Goal: Task Accomplishment & Management: Manage account settings

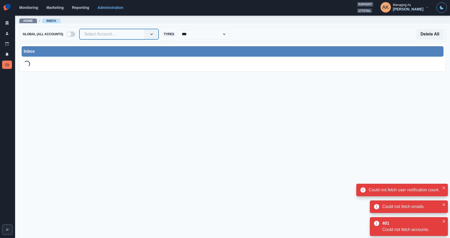
click at [114, 34] on div at bounding box center [112, 33] width 56 height 7
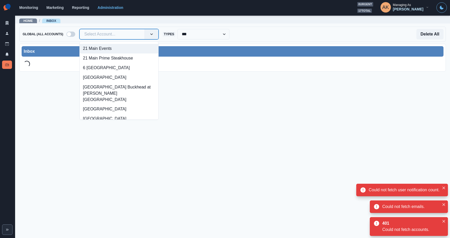
paste input "*********"
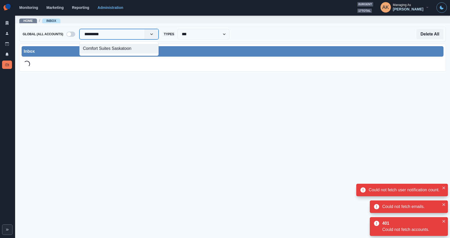
type input "*********"
click at [108, 51] on div "Comfort Suites Saskatoon" at bounding box center [119, 49] width 79 height 10
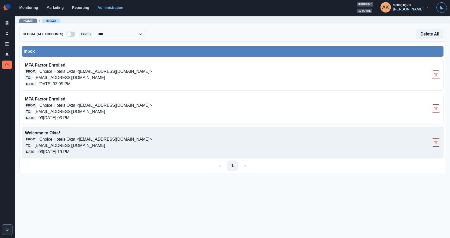
click at [105, 143] on p "comfortsuitessaskatoon@properties.thesocialstation.com" at bounding box center [69, 145] width 71 height 6
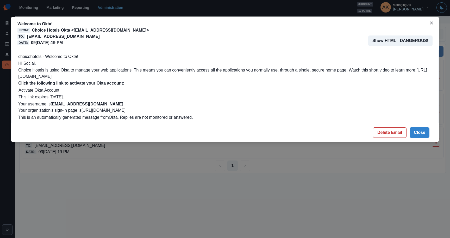
click at [119, 167] on div "Welcome to Okta! From: Choice Hotels Okta <noreply-okta@choicehotels.com> To: c…" at bounding box center [225, 119] width 450 height 238
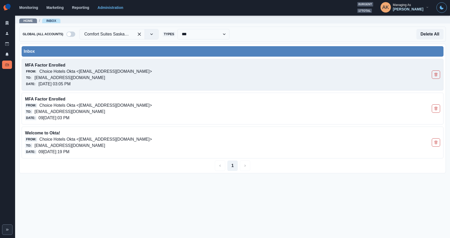
click at [125, 74] on p "Choice Hotels Okta <noreply-okta@choicehotels.com>" at bounding box center [95, 71] width 113 height 6
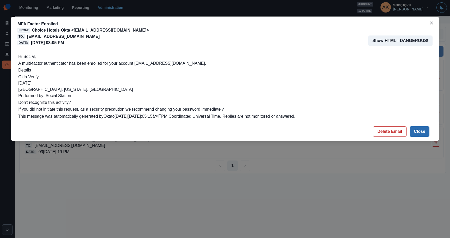
click at [416, 129] on button "Close" at bounding box center [420, 131] width 20 height 10
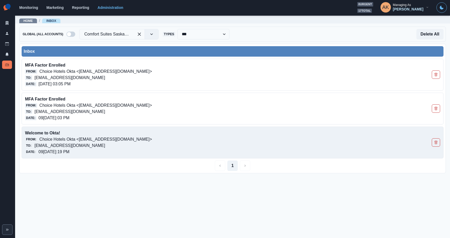
click at [206, 150] on div "Date: 09/23/2025, 05:19 PM" at bounding box center [191, 151] width 332 height 6
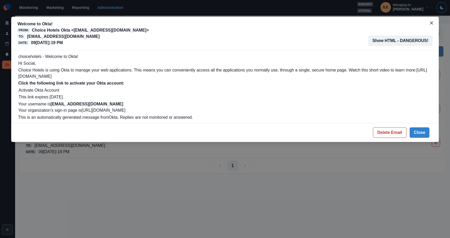
drag, startPoint x: 174, startPoint y: 105, endPoint x: 52, endPoint y: 105, distance: 122.4
click at [52, 105] on td "Your username is comfortsuitessaskatoon@properties.thesocialstation.com Your or…" at bounding box center [225, 107] width 414 height 13
copy strong "comfortsuitessaskatoon@properties.thesocialstation.com"
click at [396, 40] on button "Show HTML - DANGEROUS!" at bounding box center [400, 40] width 64 height 10
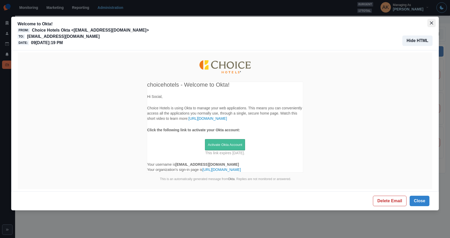
click at [430, 22] on icon "Close" at bounding box center [431, 22] width 3 height 3
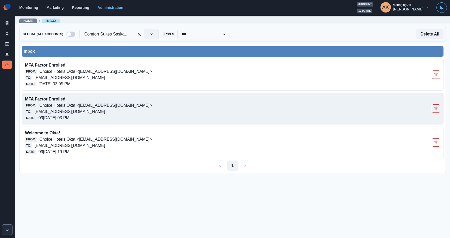
click at [171, 116] on div "Date: 09/25/2025, 03:03 PM" at bounding box center [191, 118] width 332 height 6
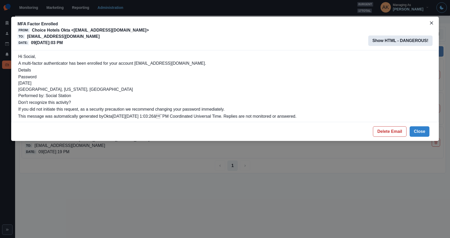
click at [409, 39] on button "Show HTML - DANGEROUS!" at bounding box center [400, 40] width 64 height 10
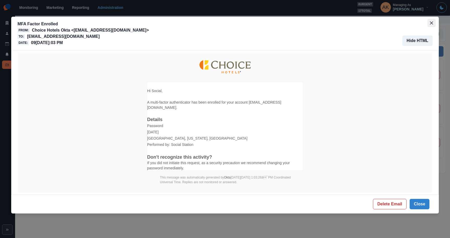
click at [432, 23] on icon "Close" at bounding box center [431, 22] width 3 height 3
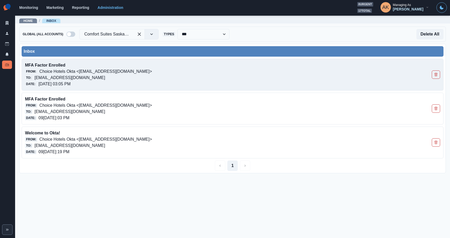
click at [129, 66] on p "MFA Factor Enrolled" at bounding box center [191, 65] width 332 height 6
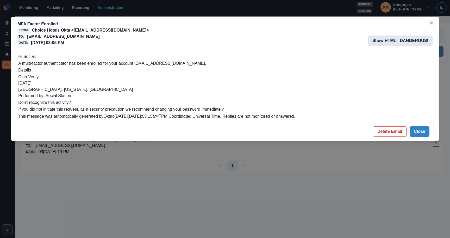
click at [401, 42] on button "Show HTML - DANGEROUS!" at bounding box center [400, 40] width 64 height 10
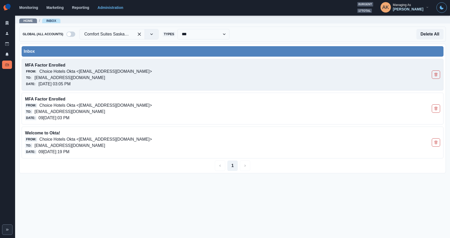
click at [105, 77] on p "comfortsuitessaskatoon@properties.thesocialstation.com" at bounding box center [69, 78] width 71 height 6
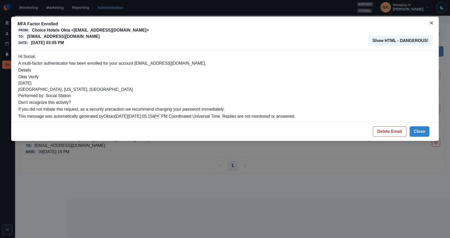
click at [114, 187] on div "MFA Factor Enrolled From: Choice Hotels Okta <noreply-okta@choicehotels.com> To…" at bounding box center [225, 119] width 450 height 238
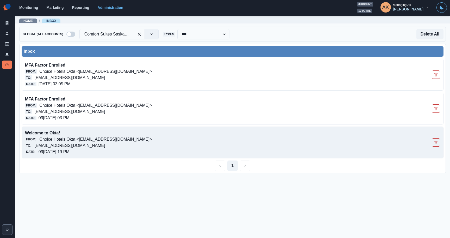
click at [105, 146] on p "comfortsuitessaskatoon@properties.thesocialstation.com" at bounding box center [69, 145] width 71 height 6
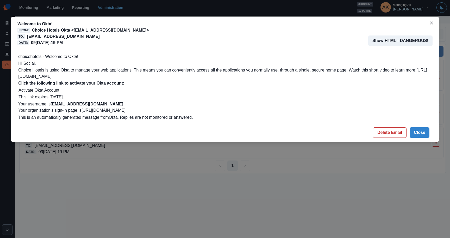
drag, startPoint x: 171, startPoint y: 105, endPoint x: 52, endPoint y: 105, distance: 118.5
click at [52, 105] on td "Your username is comfortsuitessaskatoon@properties.thesocialstation.com Your or…" at bounding box center [225, 107] width 414 height 13
copy strong "comfortsuitessaskatoon@properties.thesocialstation.com"
click at [85, 175] on div "Welcome to Okta! From: Choice Hotels Okta <noreply-okta@choicehotels.com> To: c…" at bounding box center [225, 119] width 450 height 238
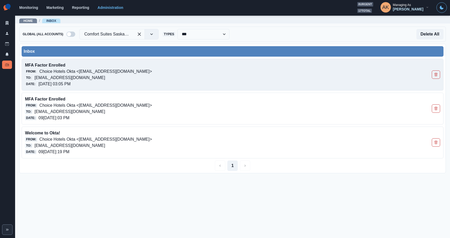
click at [167, 86] on div "Date: 09/25/2025, 03:05 PM" at bounding box center [191, 84] width 332 height 6
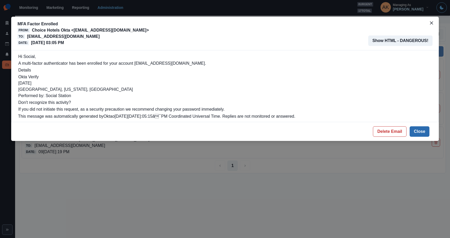
click at [416, 130] on button "Close" at bounding box center [420, 131] width 20 height 10
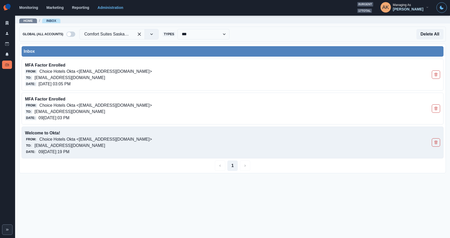
click at [247, 138] on div "From: Choice Hotels Okta <noreply-okta@choicehotels.com>" at bounding box center [191, 139] width 332 height 6
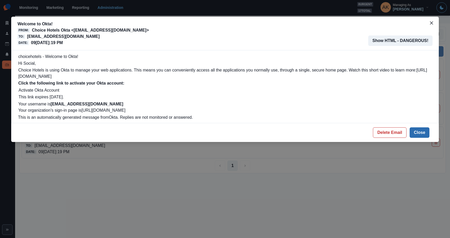
click at [423, 135] on button "Close" at bounding box center [420, 132] width 20 height 10
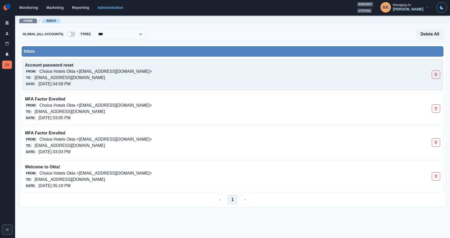
click at [122, 69] on p "Choice Hotels Okta <[EMAIL_ADDRESS][DOMAIN_NAME]>" at bounding box center [95, 71] width 113 height 6
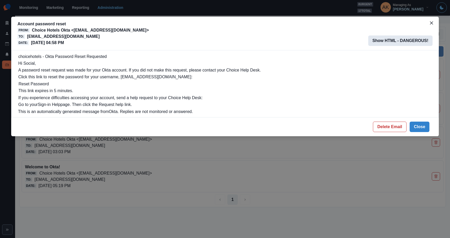
click at [394, 43] on button "Show HTML - DANGEROUS!" at bounding box center [400, 40] width 64 height 10
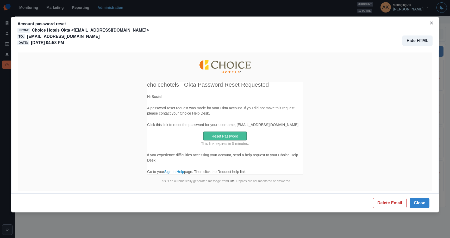
click at [222, 140] on span "Reset Password" at bounding box center [225, 135] width 44 height 9
